Goal: Task Accomplishment & Management: Manage account settings

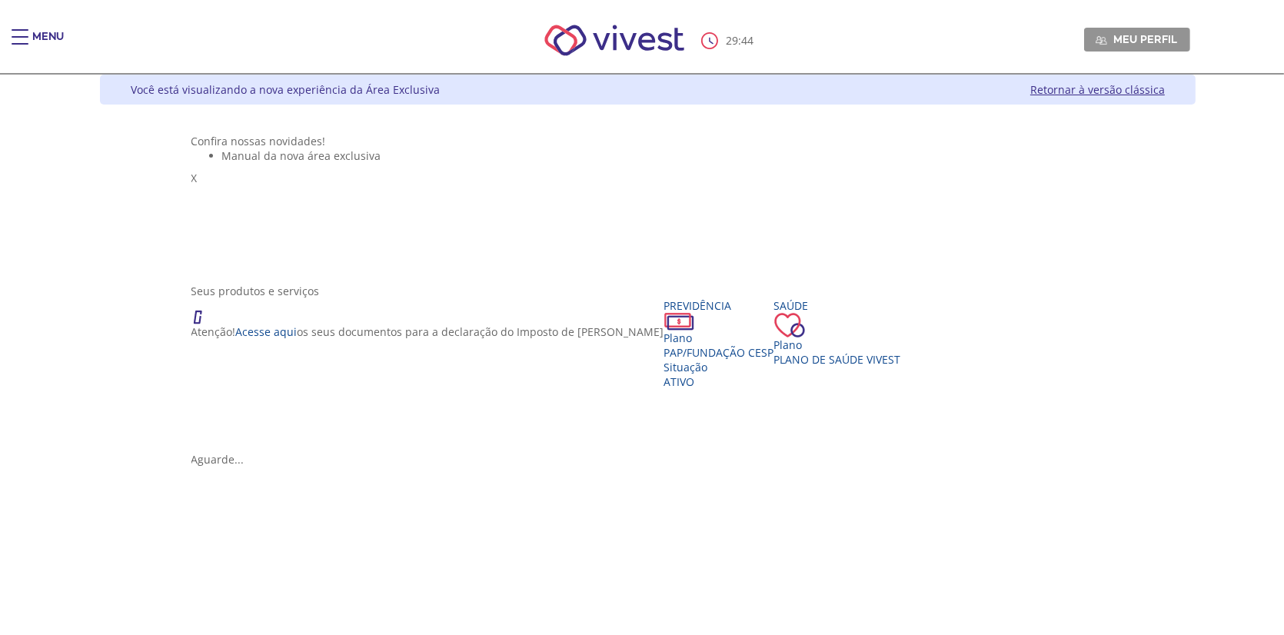
drag, startPoint x: 416, startPoint y: 326, endPoint x: 274, endPoint y: 334, distance: 142.4
click at [399, 298] on div "Seus produtos e serviços" at bounding box center [647, 291] width 913 height 15
click at [664, 360] on span "PAP/Fundação CESP" at bounding box center [719, 352] width 110 height 15
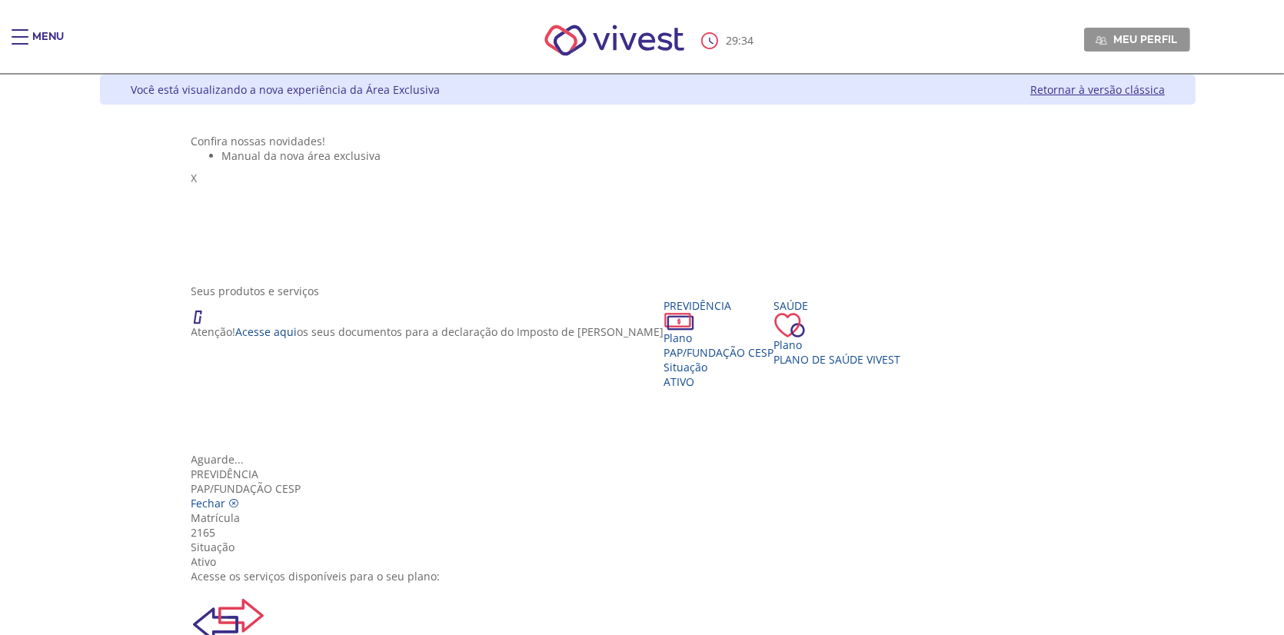
scroll to position [31, 0]
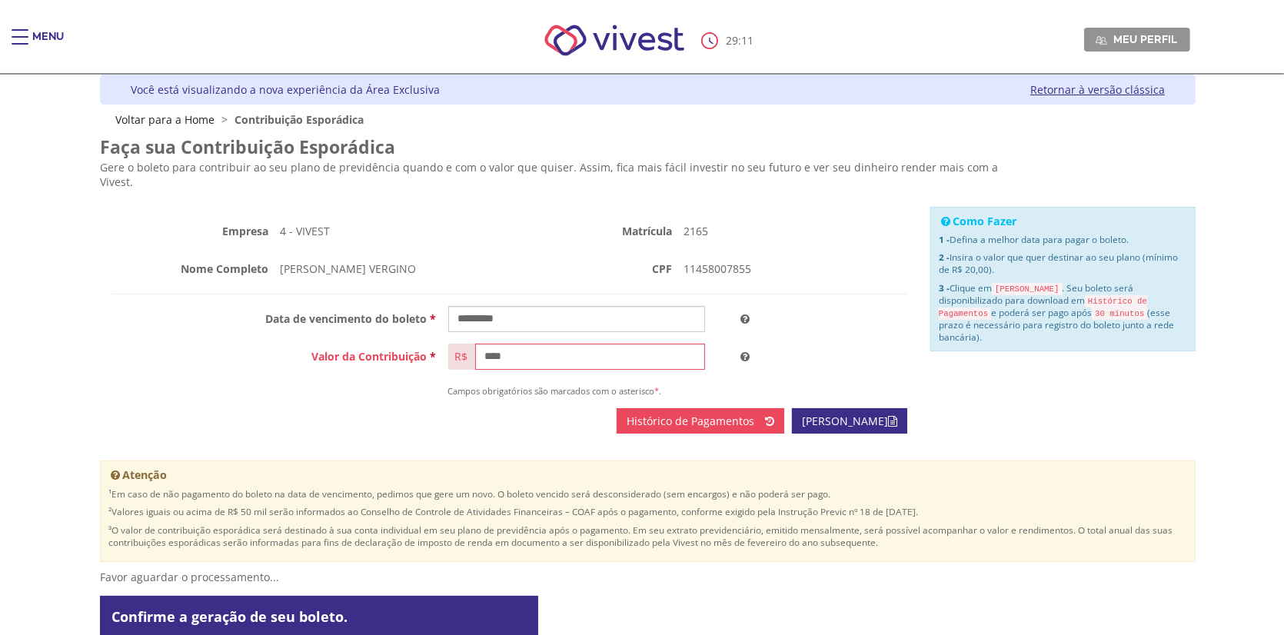
scroll to position [18, 0]
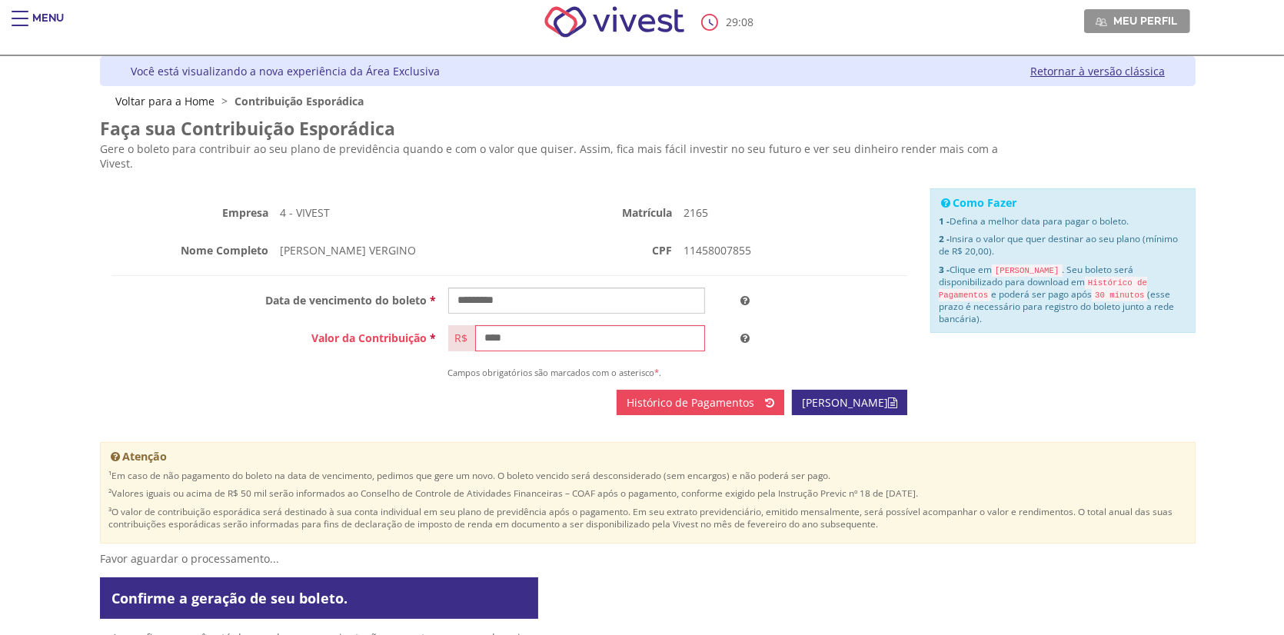
click at [1115, 71] on link "Retornar à versão clássica" at bounding box center [1097, 71] width 135 height 15
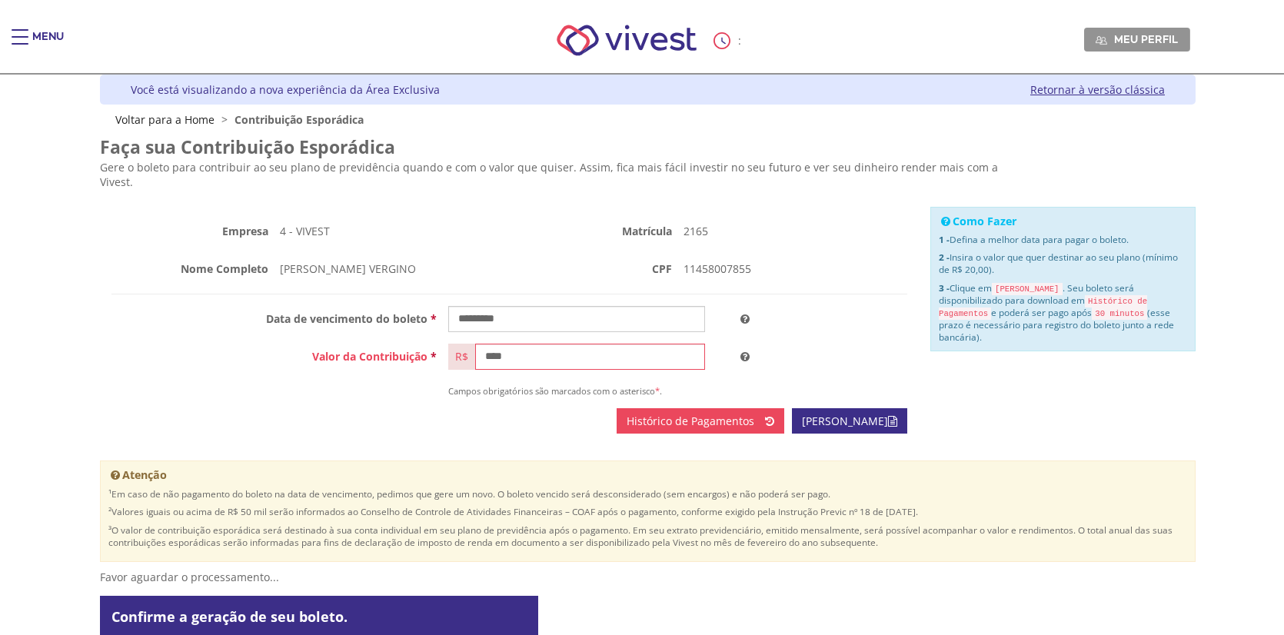
scroll to position [18, 0]
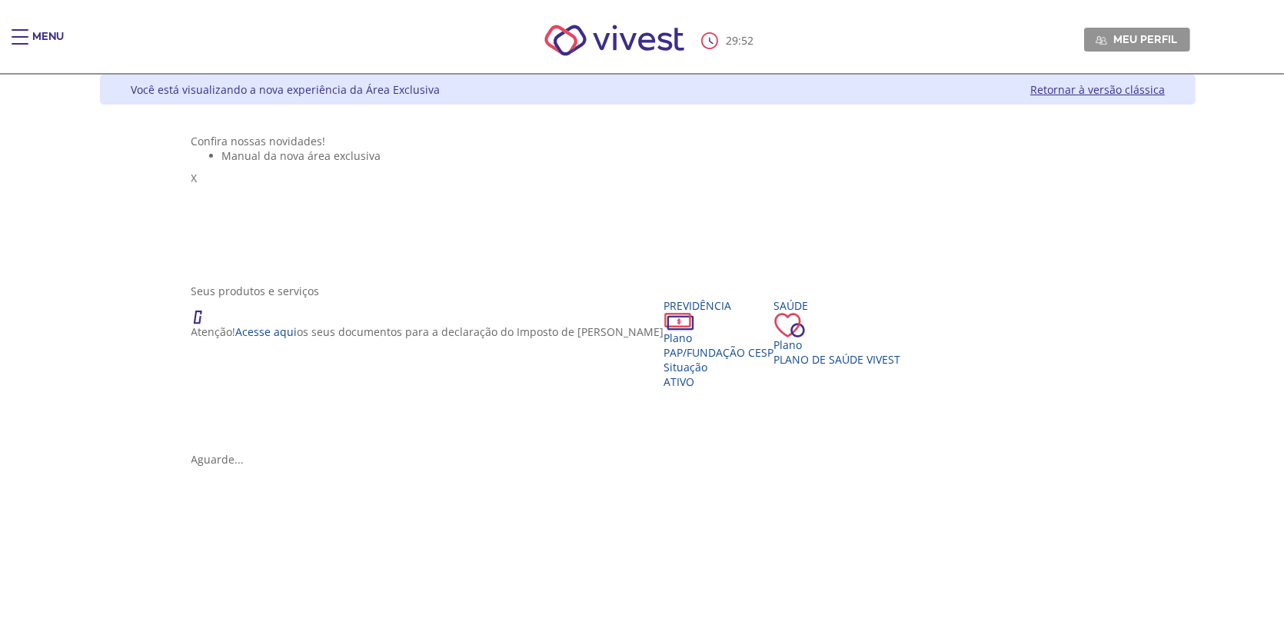
click at [32, 30] on div "Menu" at bounding box center [48, 44] width 32 height 31
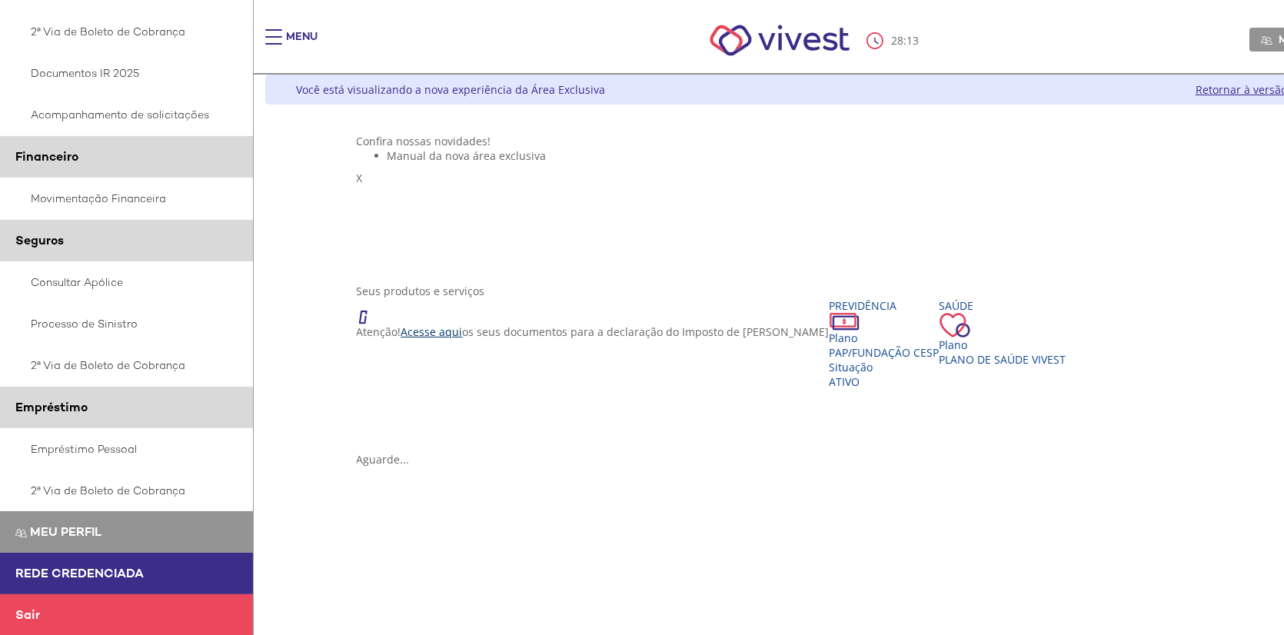
click at [407, 339] on link "Acesse aqui" at bounding box center [432, 331] width 62 height 15
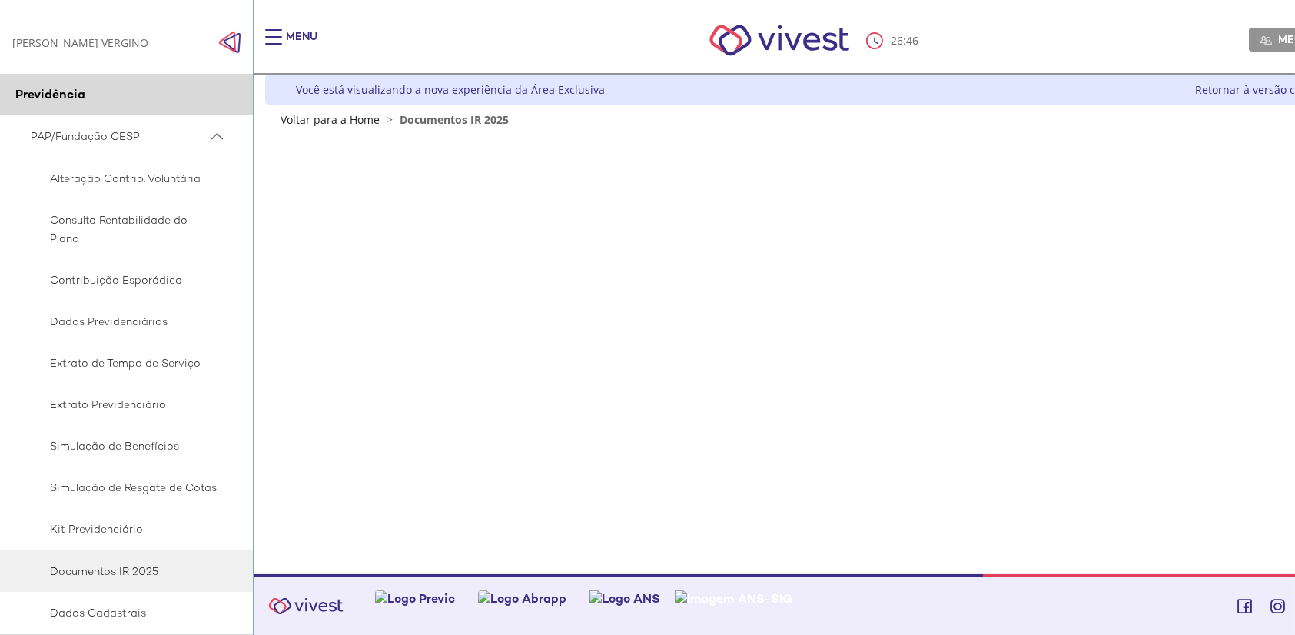
click at [114, 130] on span "PAP/Fundação CESP" at bounding box center [119, 136] width 177 height 19
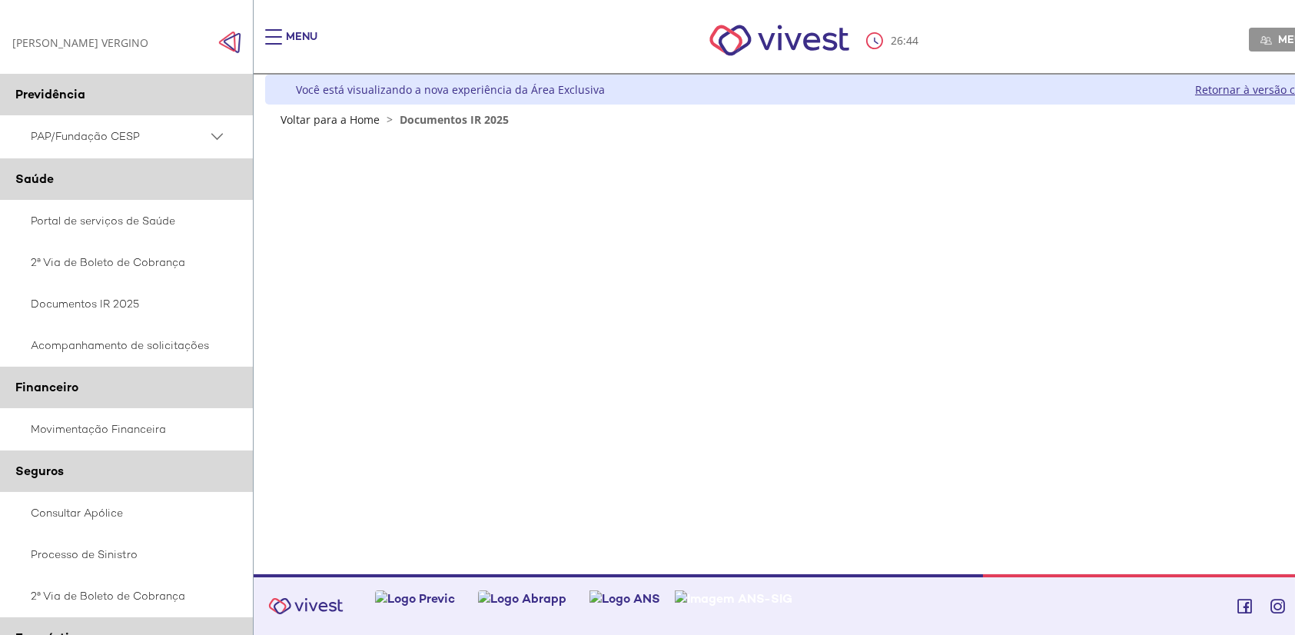
click at [105, 132] on span "PAP/Fundação CESP" at bounding box center [119, 136] width 177 height 19
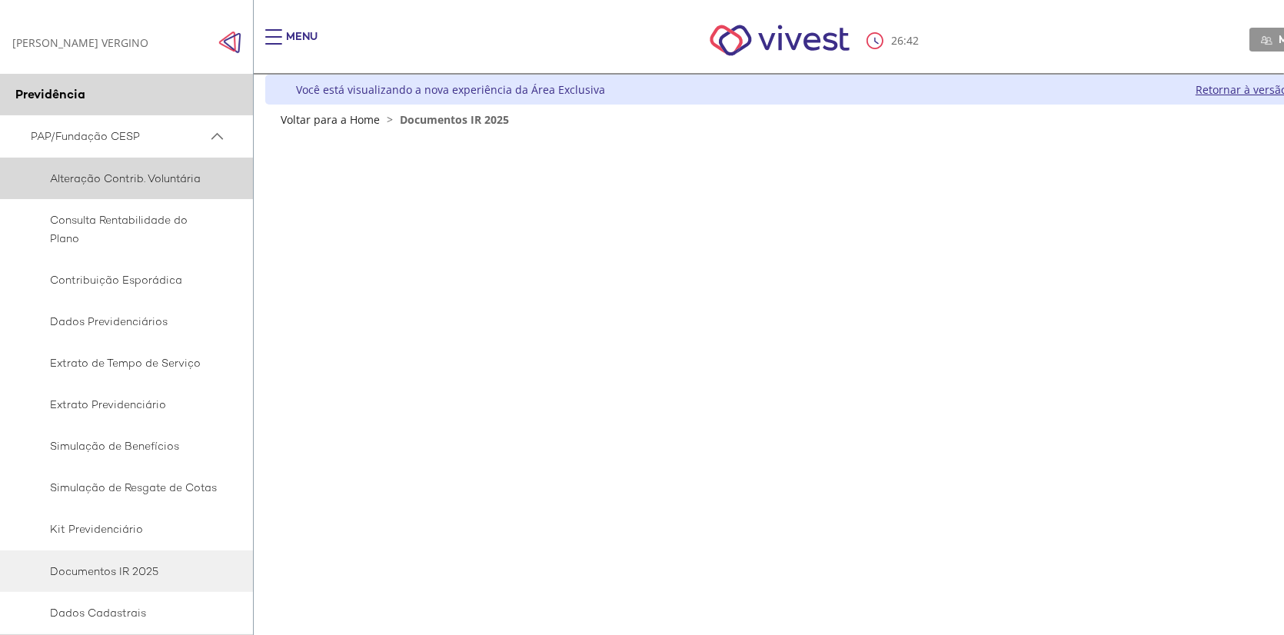
click at [116, 173] on span "Alteração Contrib. Voluntária" at bounding box center [124, 178] width 187 height 18
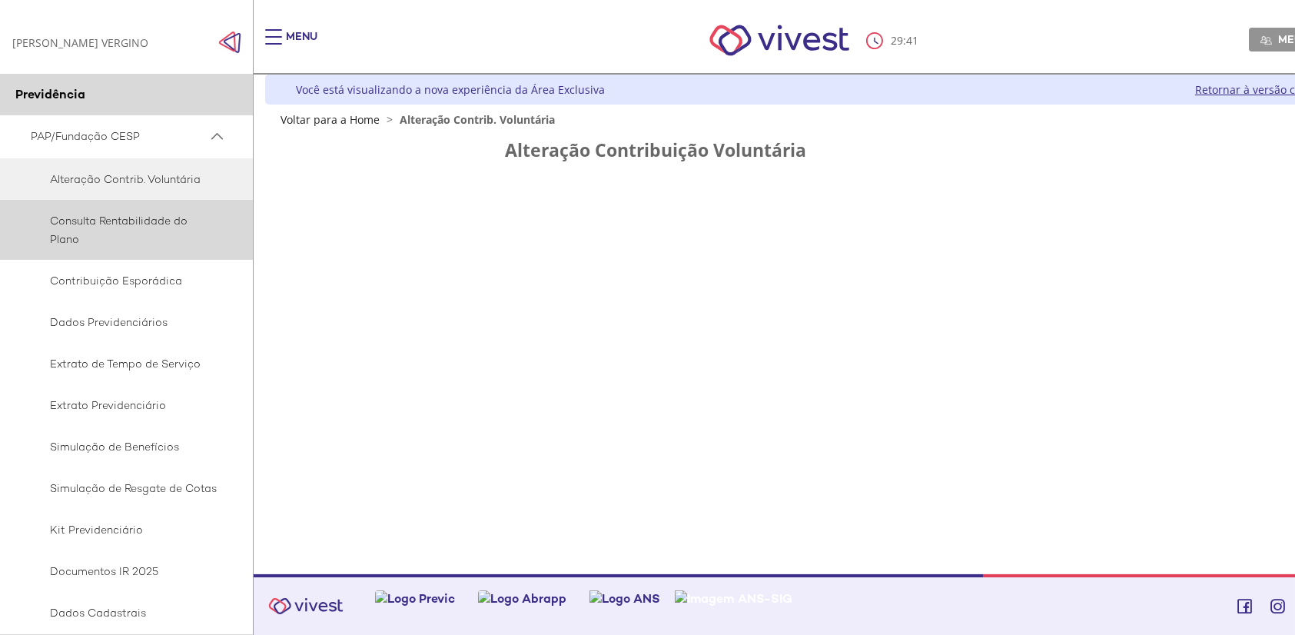
click at [87, 217] on span "Consulta Rentabilidade do Plano" at bounding box center [124, 229] width 187 height 37
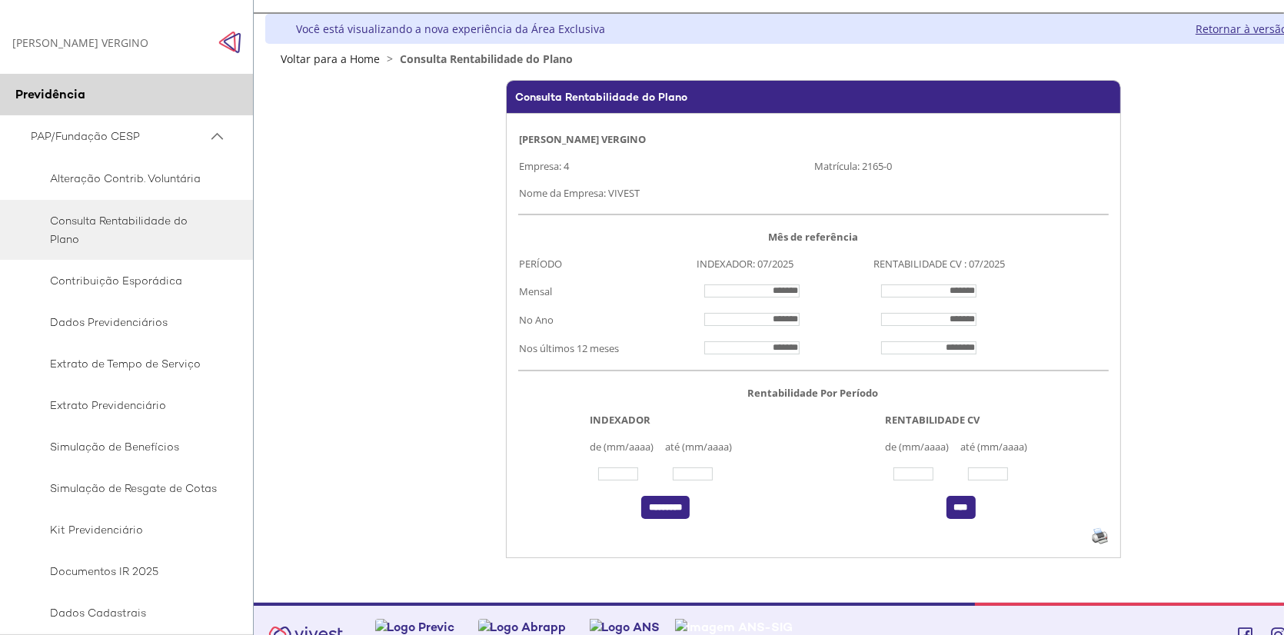
scroll to position [98, 0]
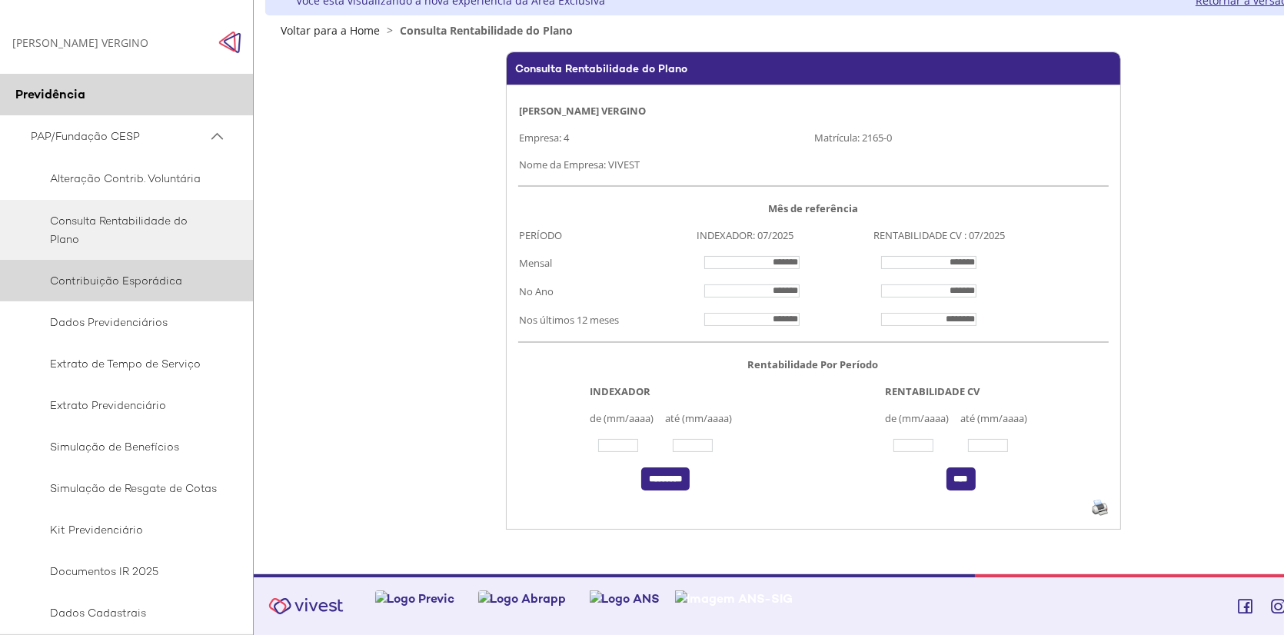
click at [154, 283] on span "Contribuição Esporádica" at bounding box center [124, 280] width 187 height 18
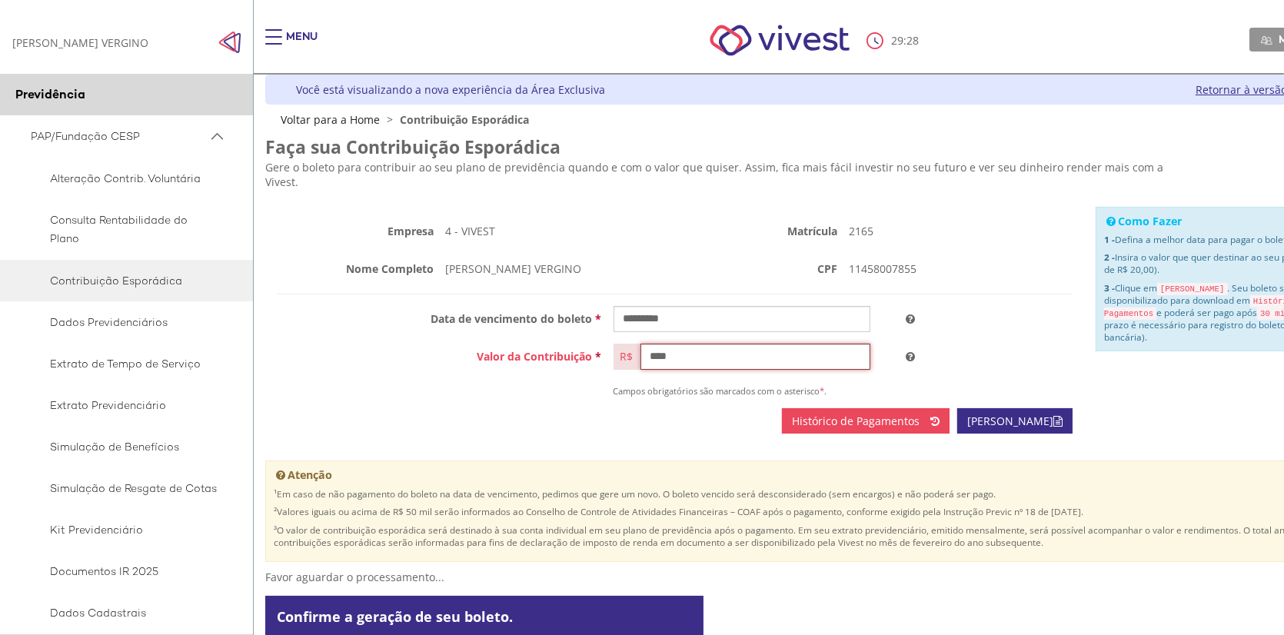
click at [678, 344] on input "****" at bounding box center [755, 357] width 231 height 26
type input "****"
click at [692, 311] on input "Vivest" at bounding box center [743, 319] width 258 height 26
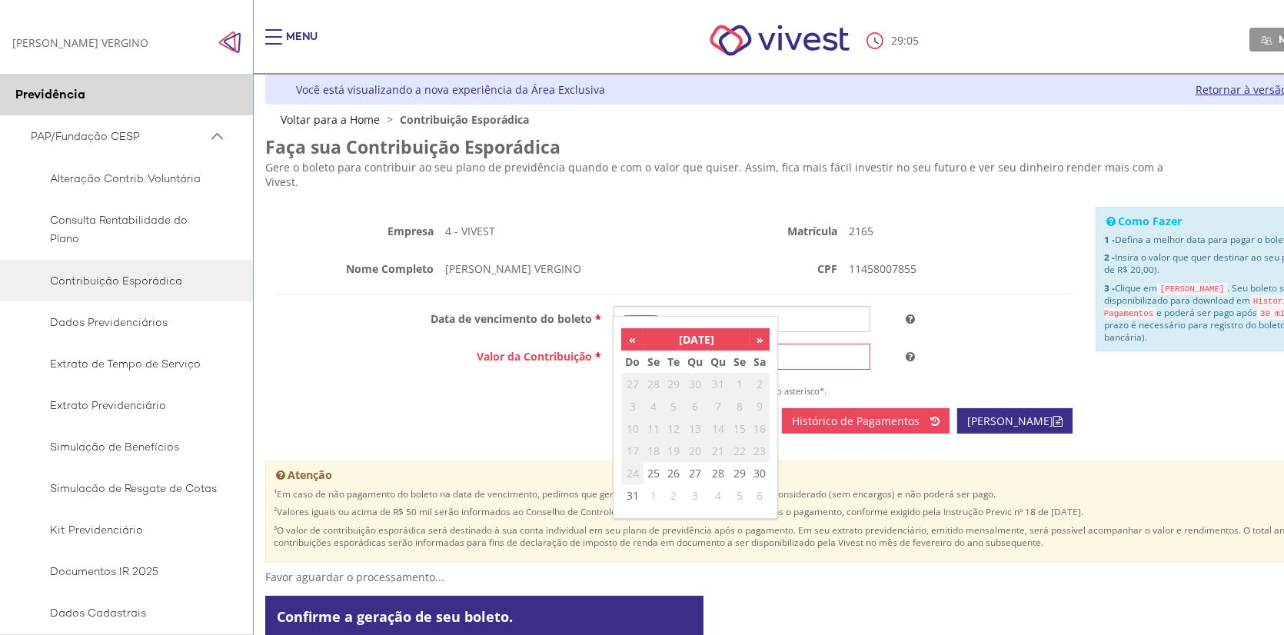
click at [765, 341] on th "»" at bounding box center [760, 339] width 20 height 22
click at [654, 411] on td "8" at bounding box center [654, 406] width 20 height 22
type input "**********"
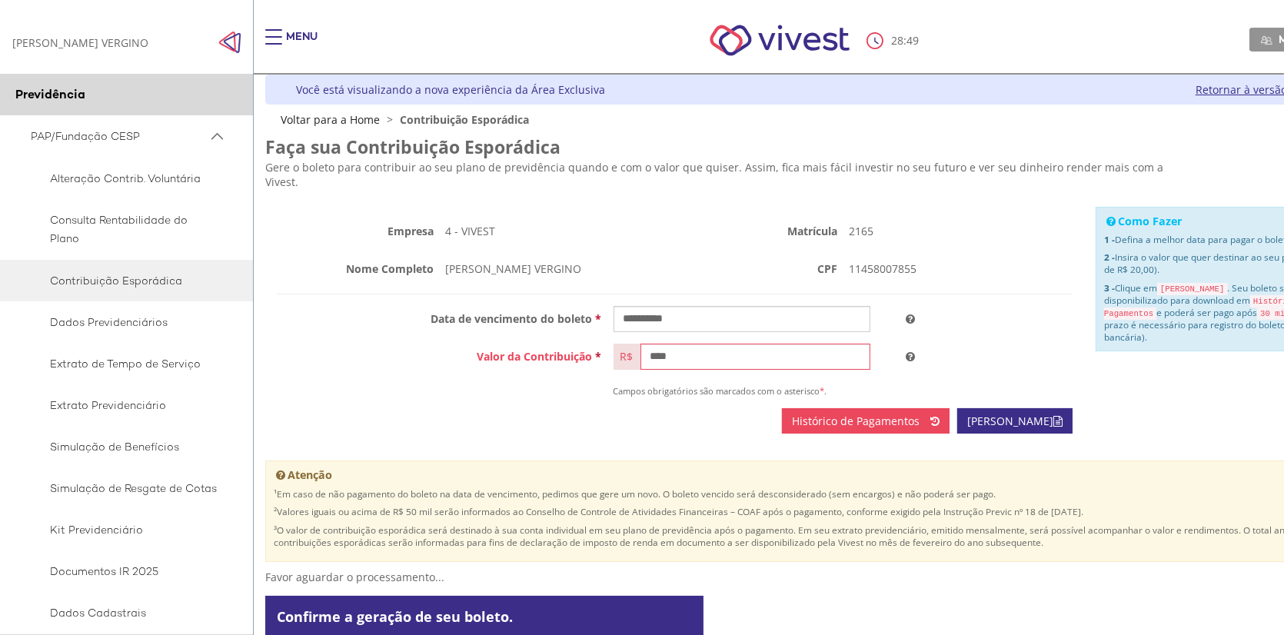
click at [850, 414] on span "Histórico de Pagamentos" at bounding box center [856, 421] width 128 height 15
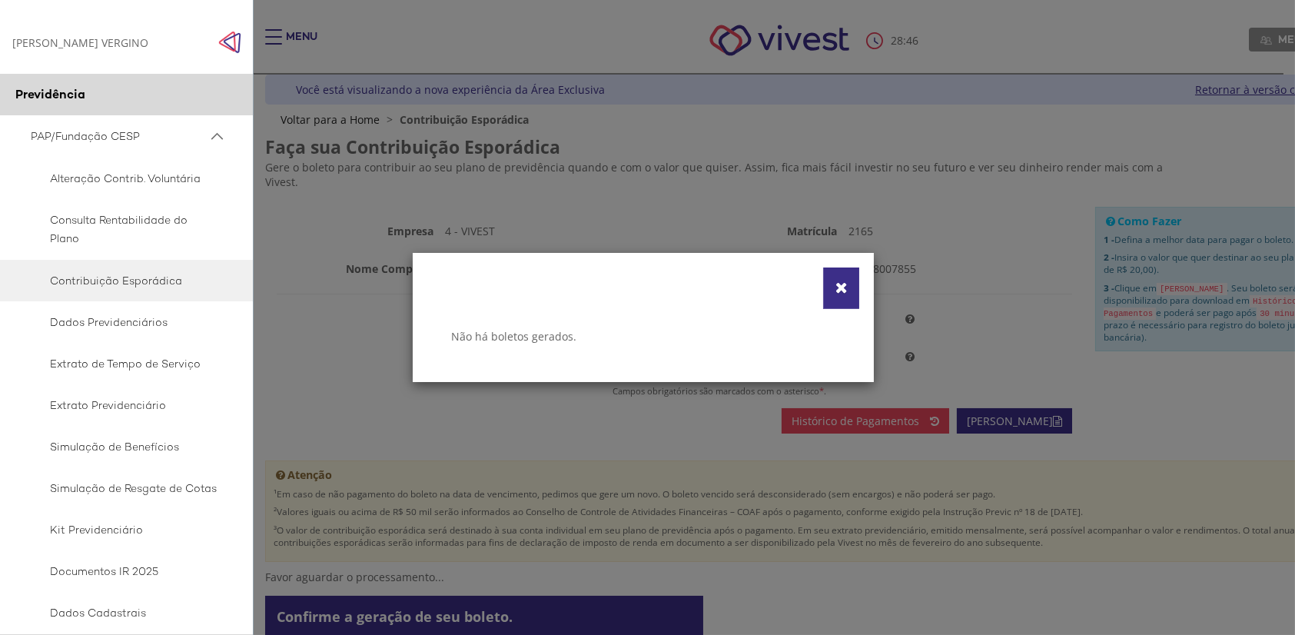
click at [851, 279] on button "Fechar" at bounding box center [841, 289] width 36 height 42
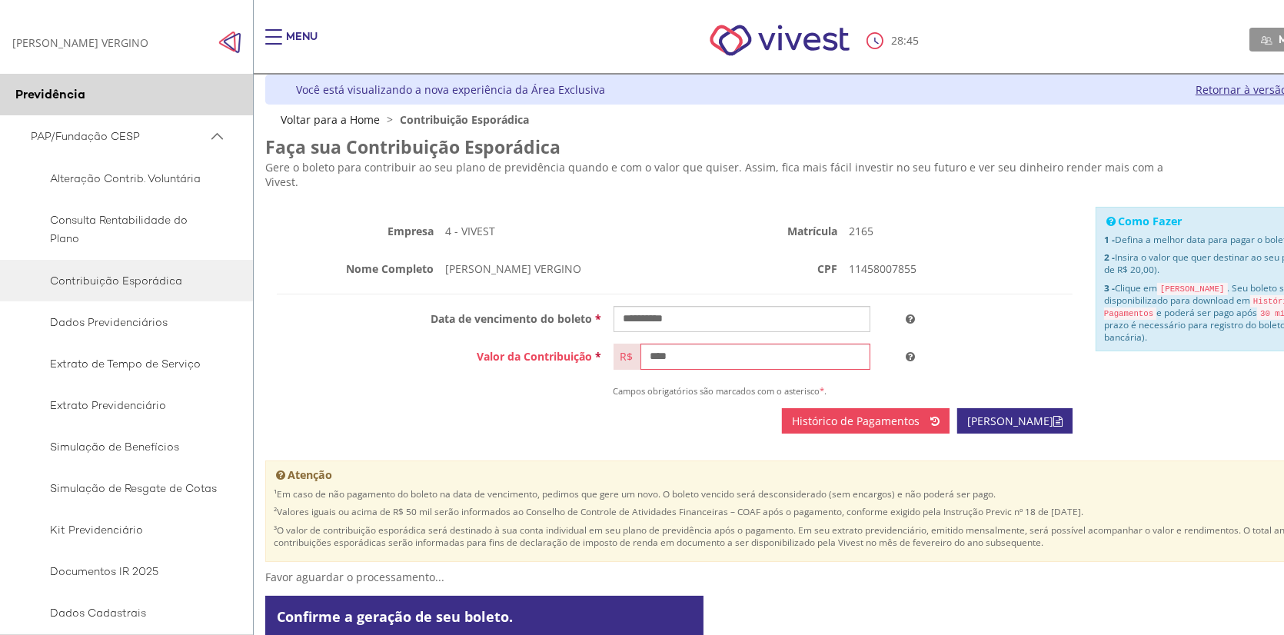
click at [1026, 415] on link "Gerar Boleto" at bounding box center [1014, 421] width 115 height 26
click at [513, 610] on span "Vivest" at bounding box center [513, 617] width 0 height 15
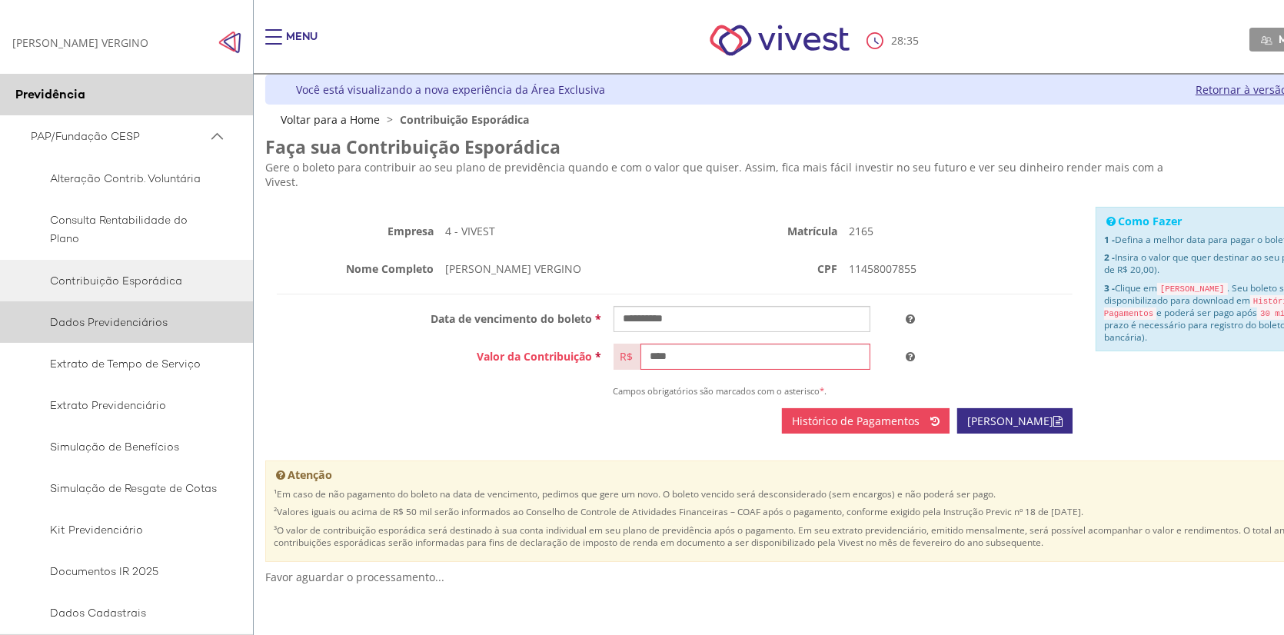
click at [104, 313] on span "Dados Previdenciários" at bounding box center [124, 322] width 187 height 18
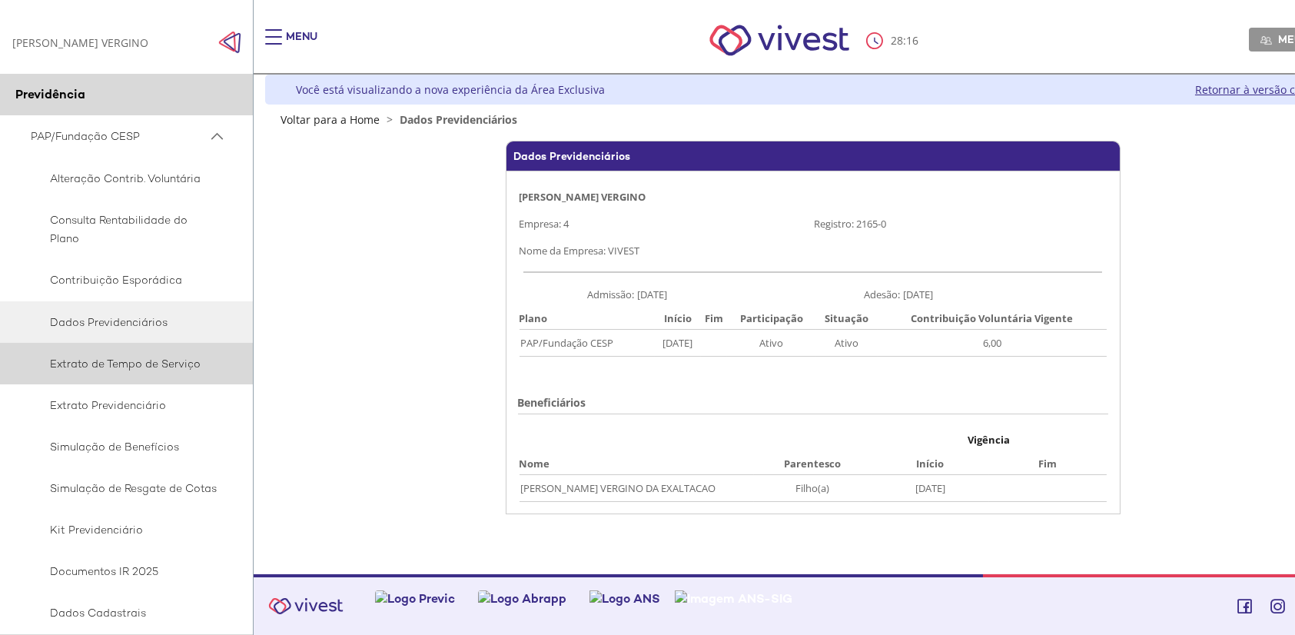
click at [170, 365] on span "Extrato de Tempo de Serviço" at bounding box center [124, 363] width 187 height 18
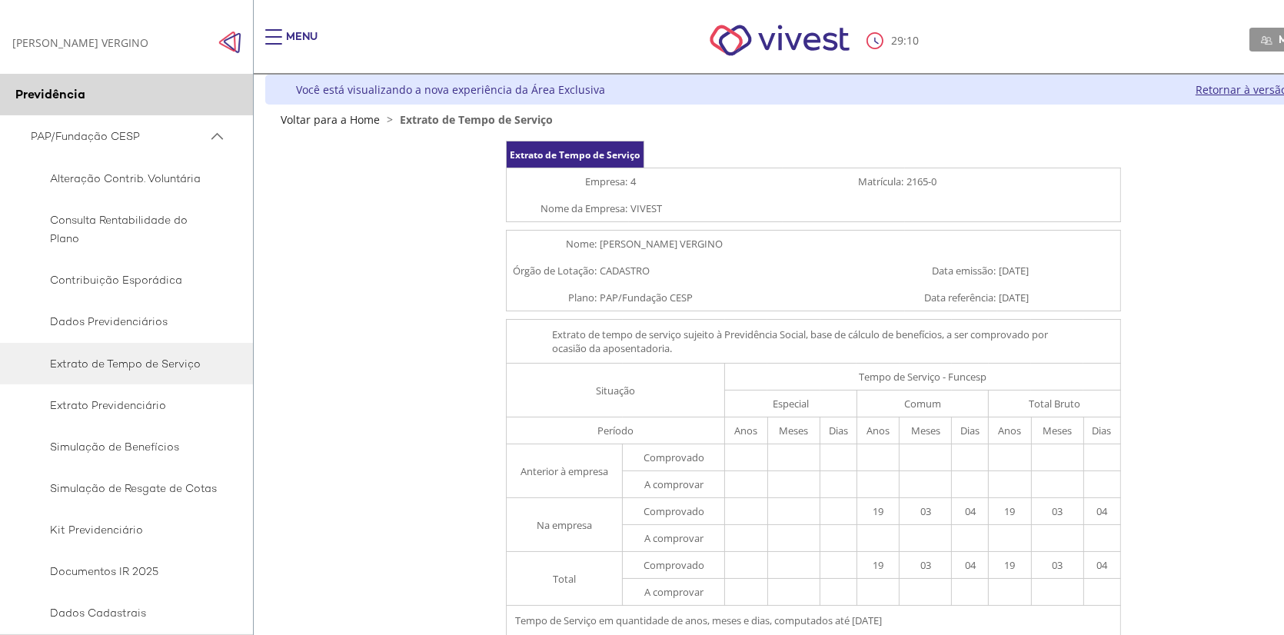
scroll to position [218, 0]
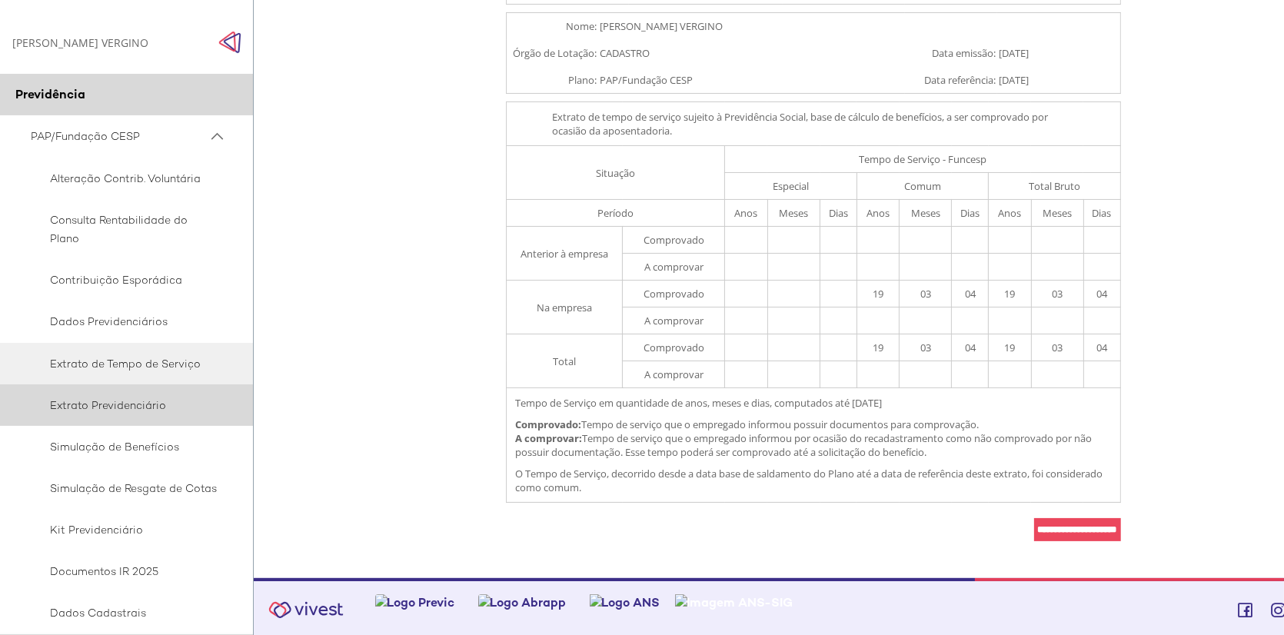
click at [95, 401] on span "Extrato Previdenciário" at bounding box center [124, 405] width 187 height 18
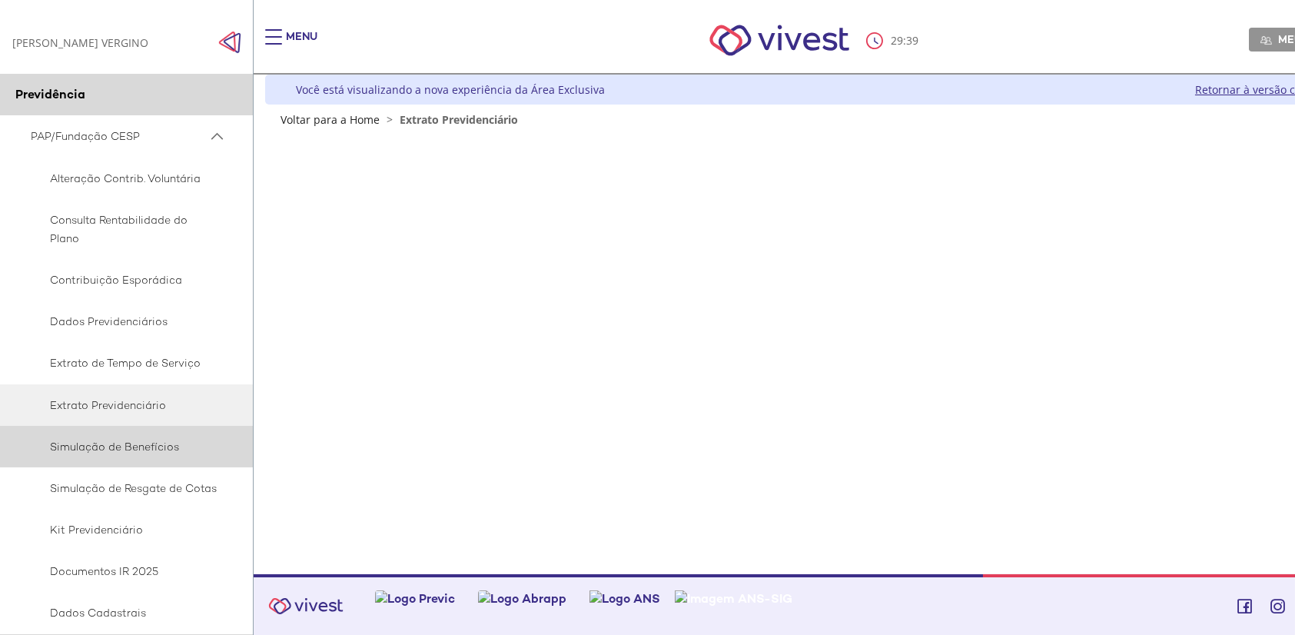
click at [92, 440] on span "Simulação de Benefícios" at bounding box center [124, 446] width 187 height 18
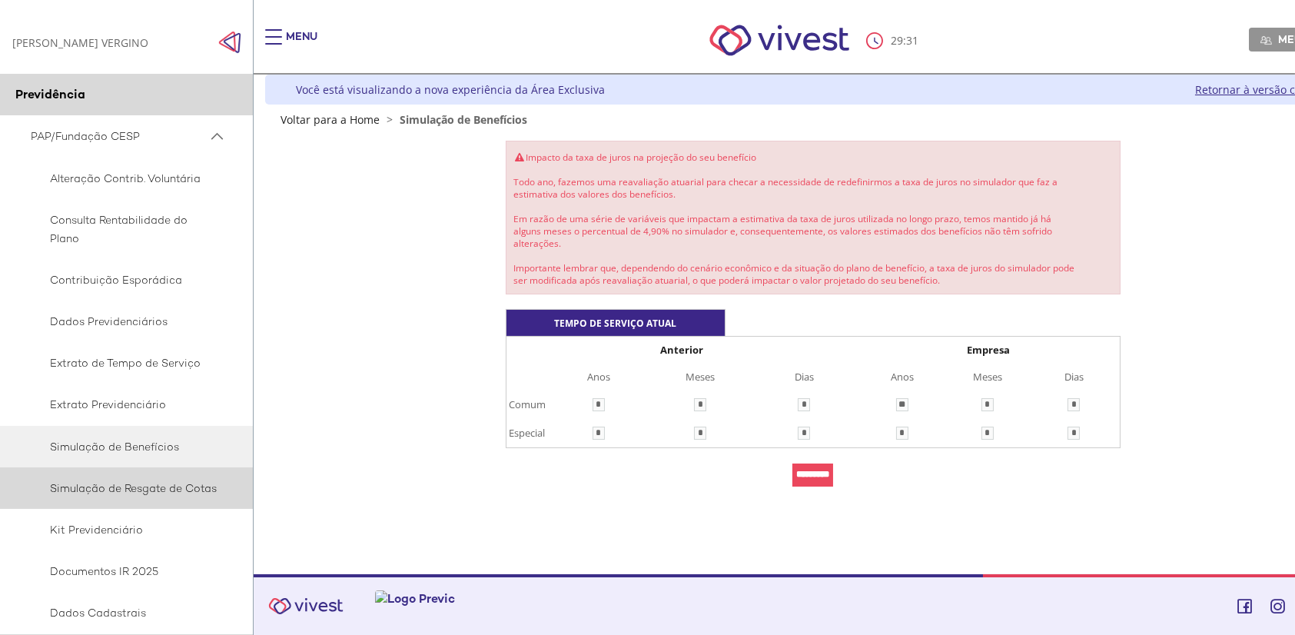
click at [171, 490] on span "Simulação de Resgate de Cotas" at bounding box center [124, 488] width 187 height 18
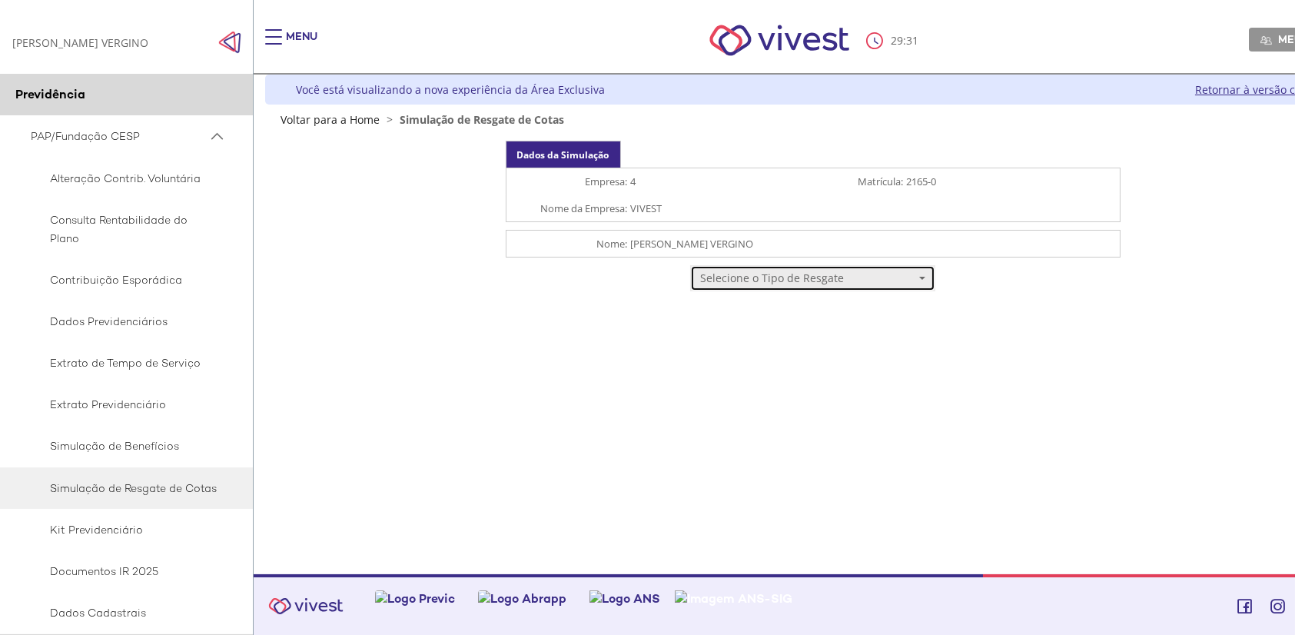
click at [916, 274] on button "Selecione o Tipo de Resgate" at bounding box center [812, 278] width 244 height 26
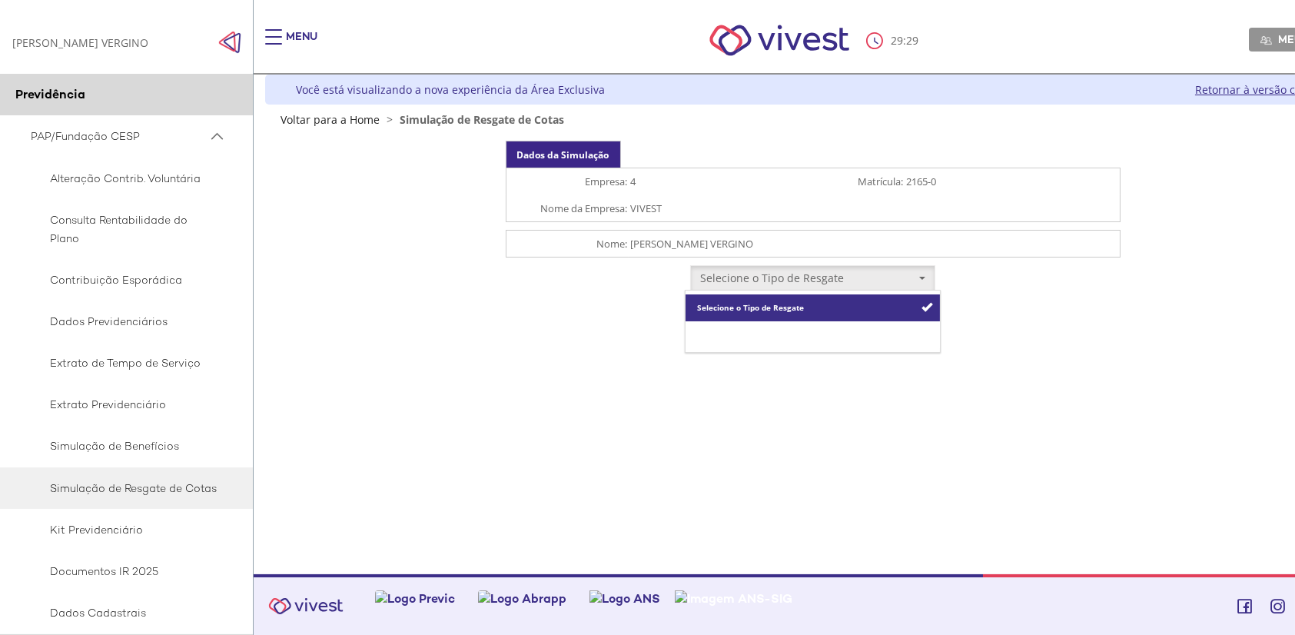
click at [732, 338] on span "Resgate Total" at bounding box center [723, 335] width 52 height 12
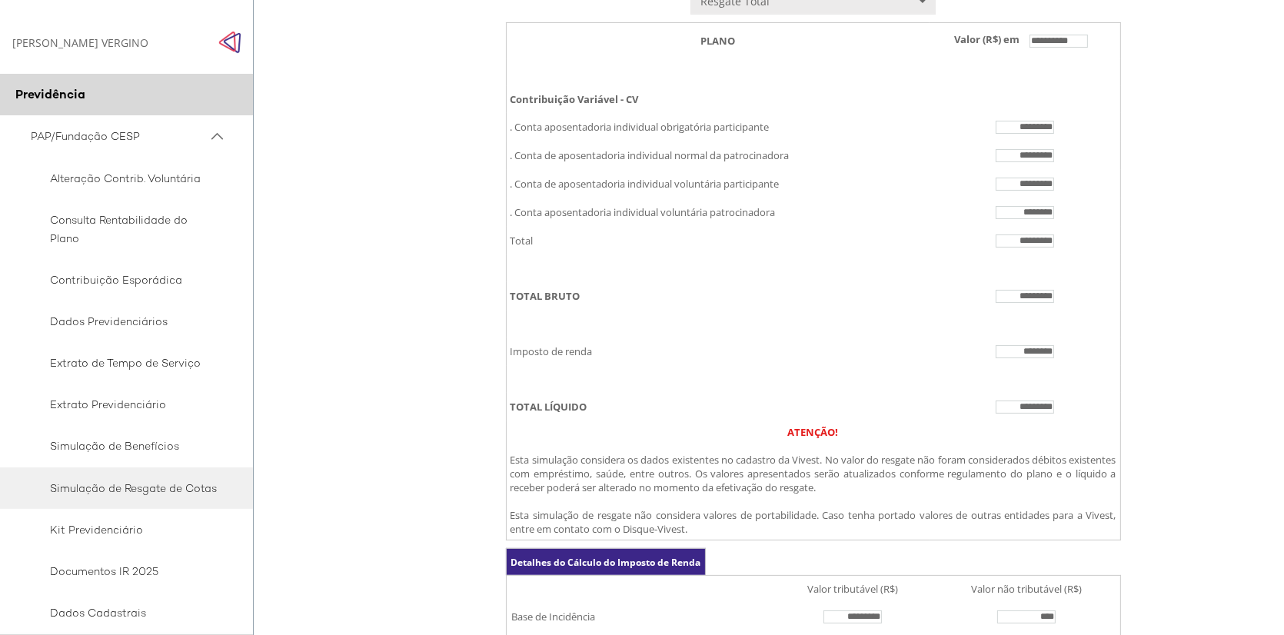
scroll to position [687, 0]
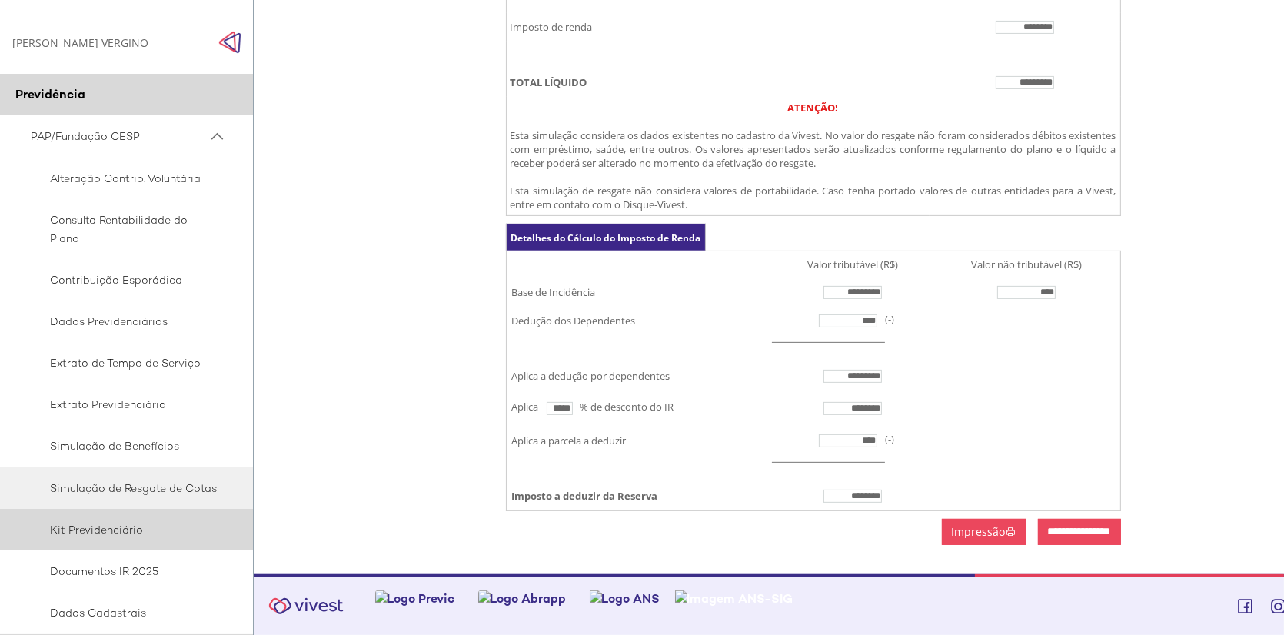
click at [118, 526] on span "Kit Previdenciário" at bounding box center [124, 530] width 187 height 18
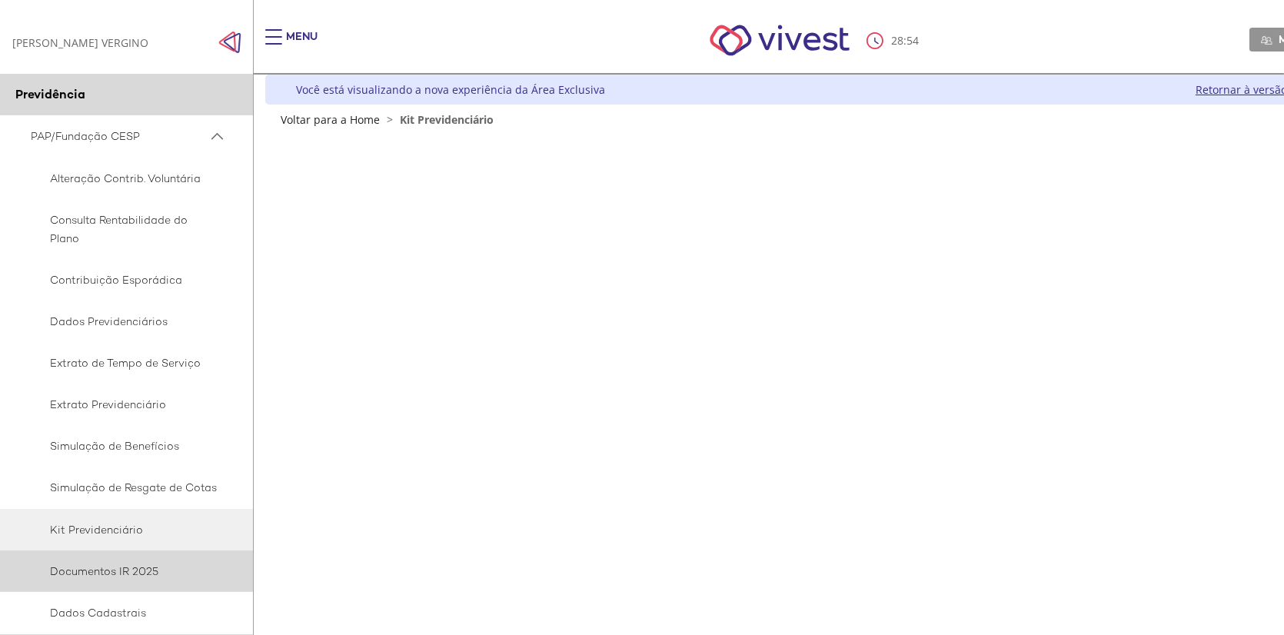
click at [111, 574] on span "Documentos IR 2025" at bounding box center [124, 571] width 187 height 18
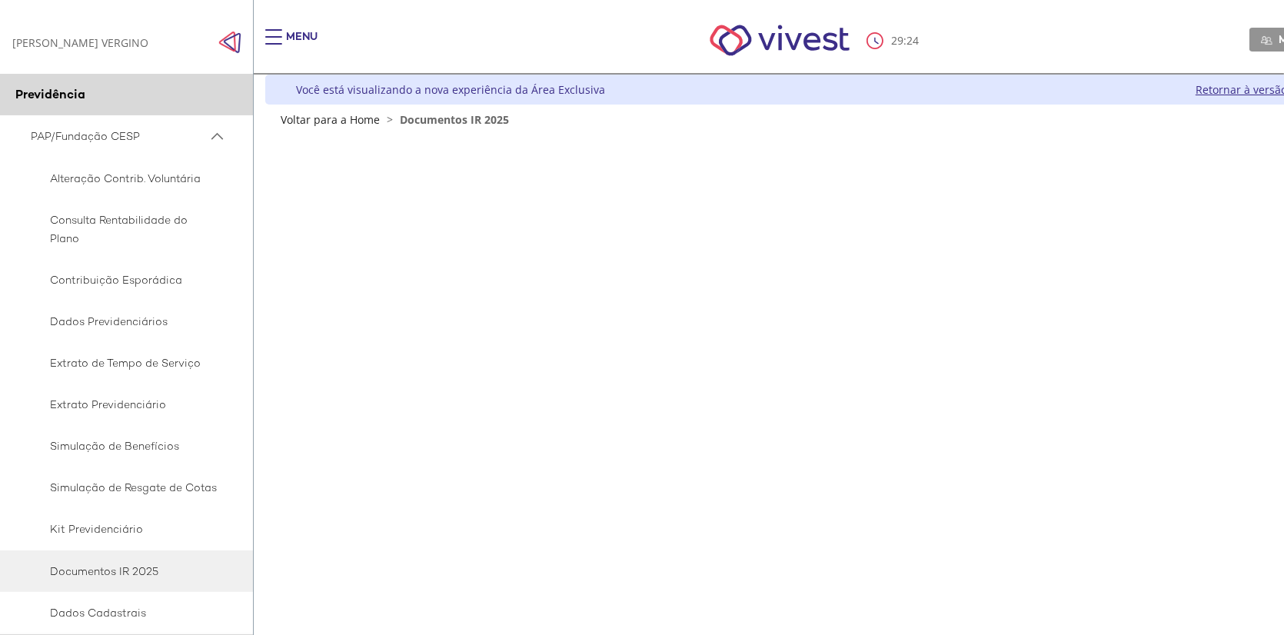
click at [221, 39] on img "Click to close side navigation." at bounding box center [229, 42] width 23 height 23
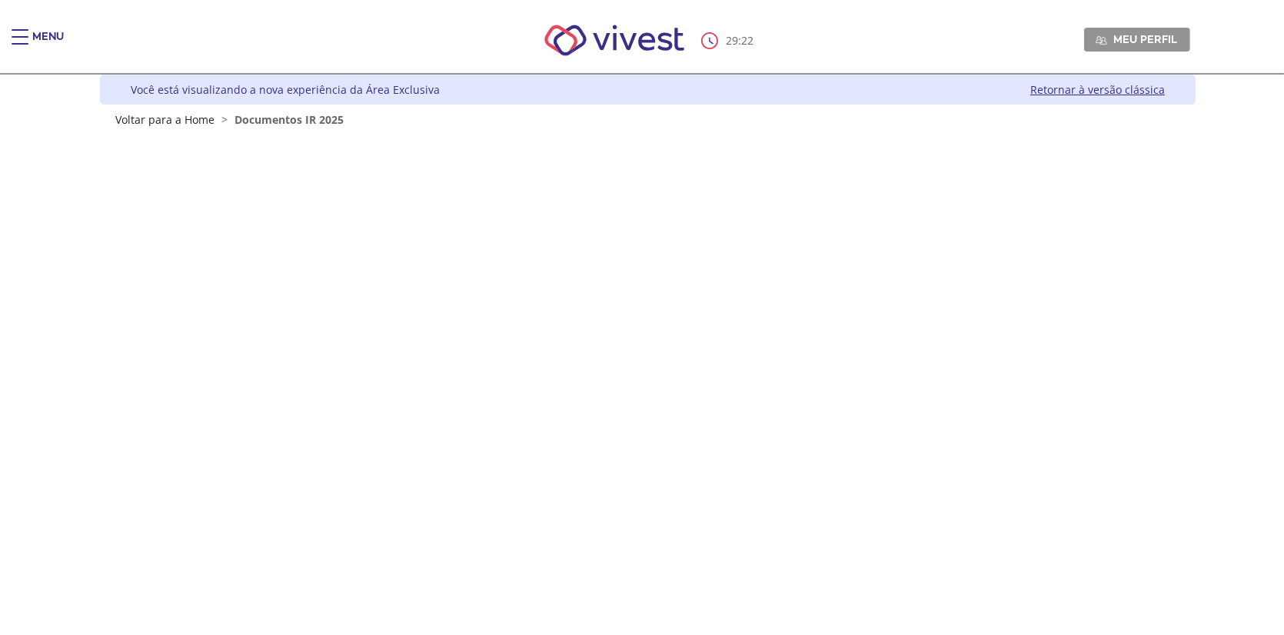
click at [24, 37] on span "Main header" at bounding box center [20, 37] width 17 height 2
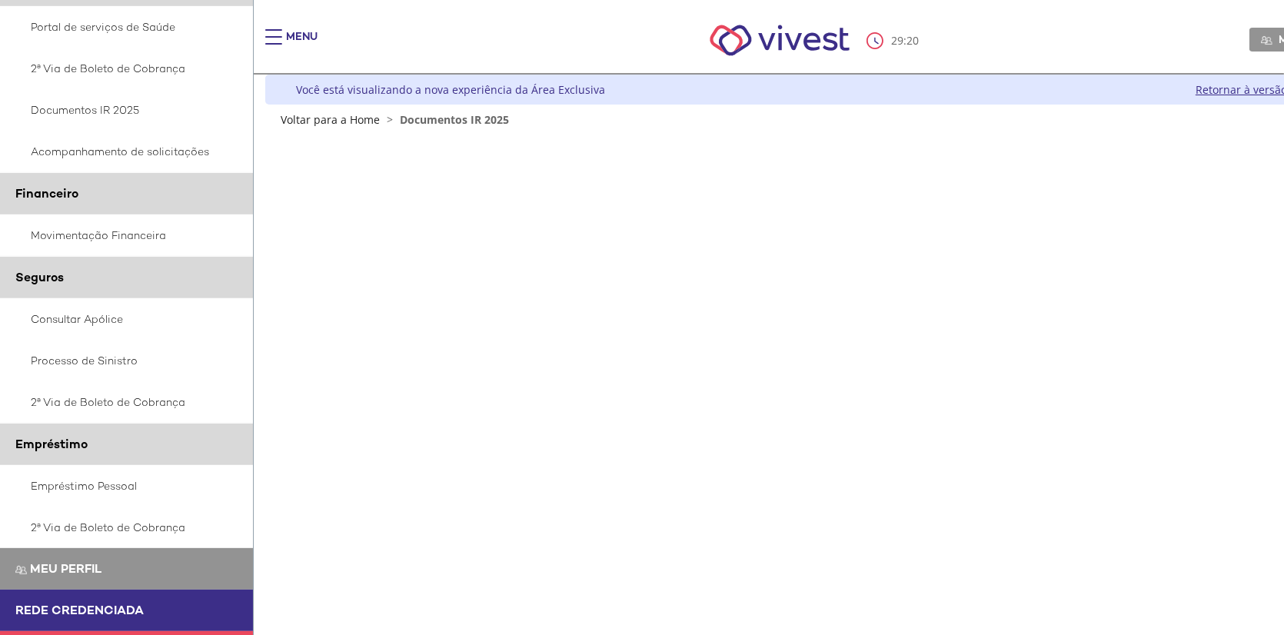
scroll to position [706, 0]
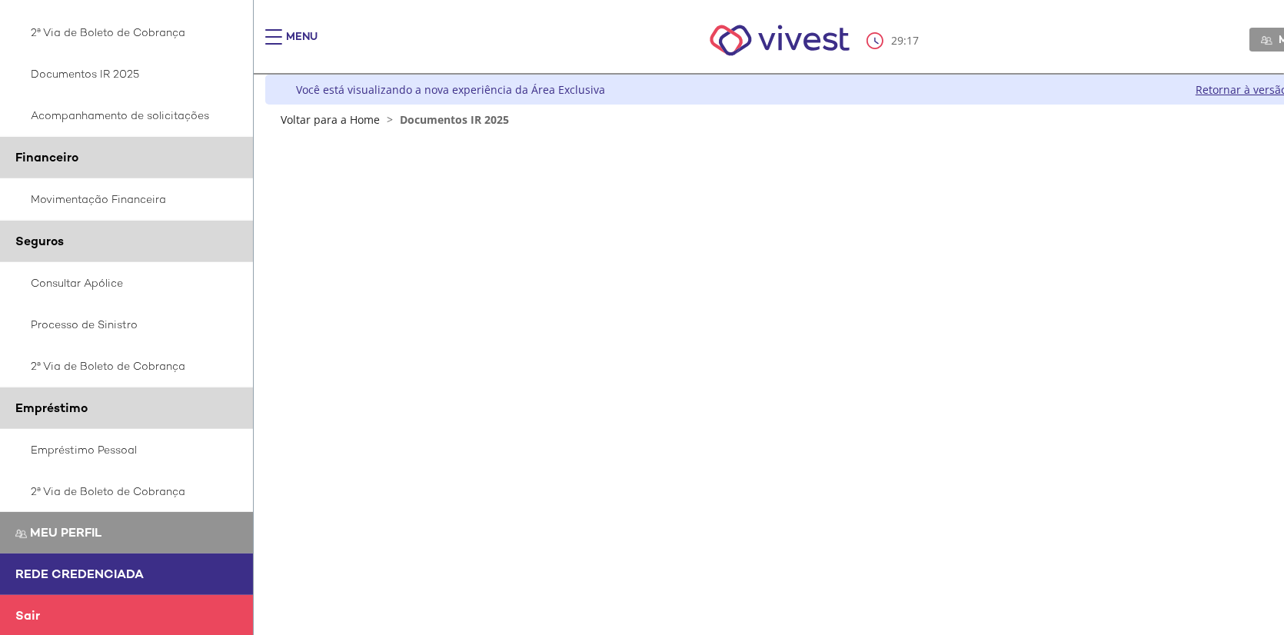
click at [21, 612] on span "Sair" at bounding box center [27, 615] width 25 height 16
